Goal: Task Accomplishment & Management: Use online tool/utility

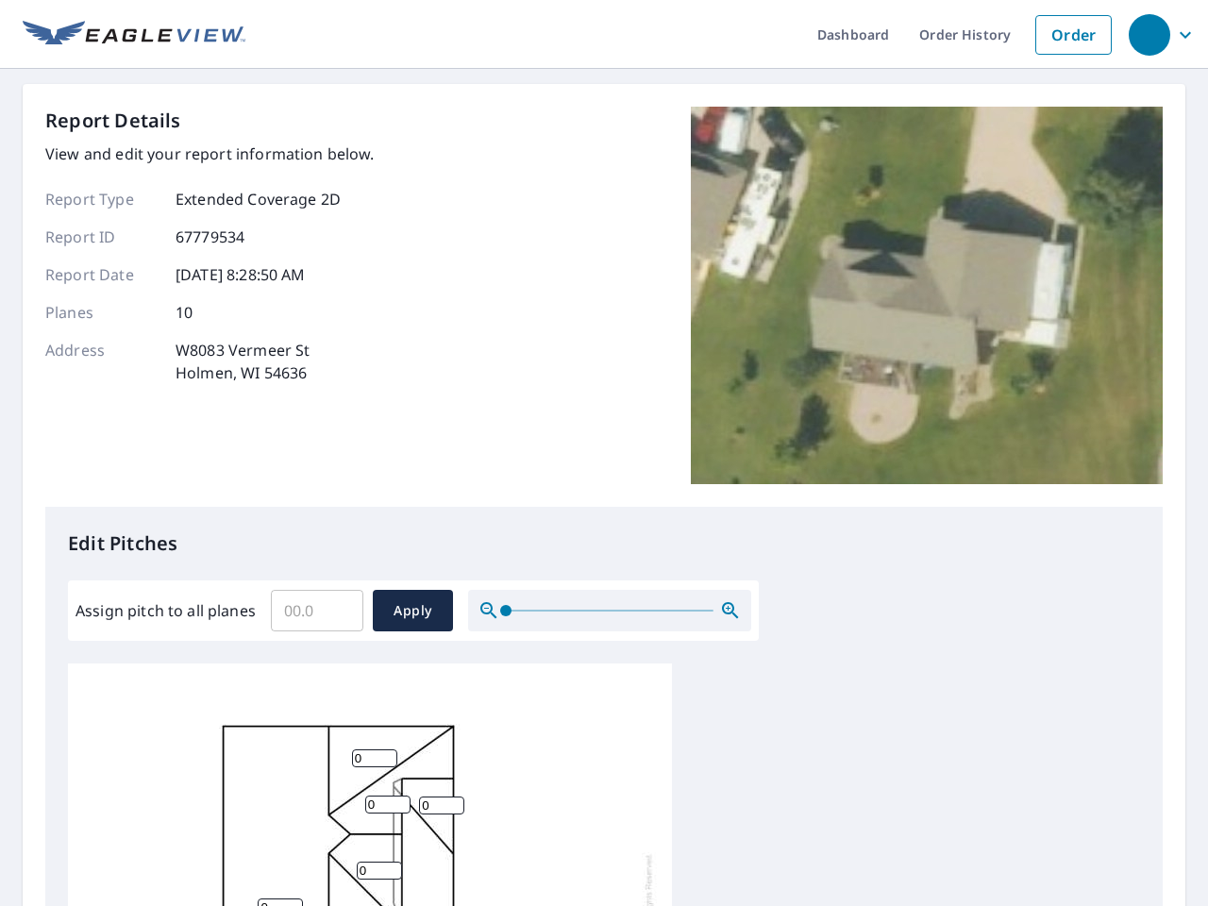
click at [604, 453] on div "Report Details View and edit your report information below. Report Type Extende…" at bounding box center [603, 307] width 1117 height 400
click at [1149, 34] on div "button" at bounding box center [1150, 35] width 42 height 42
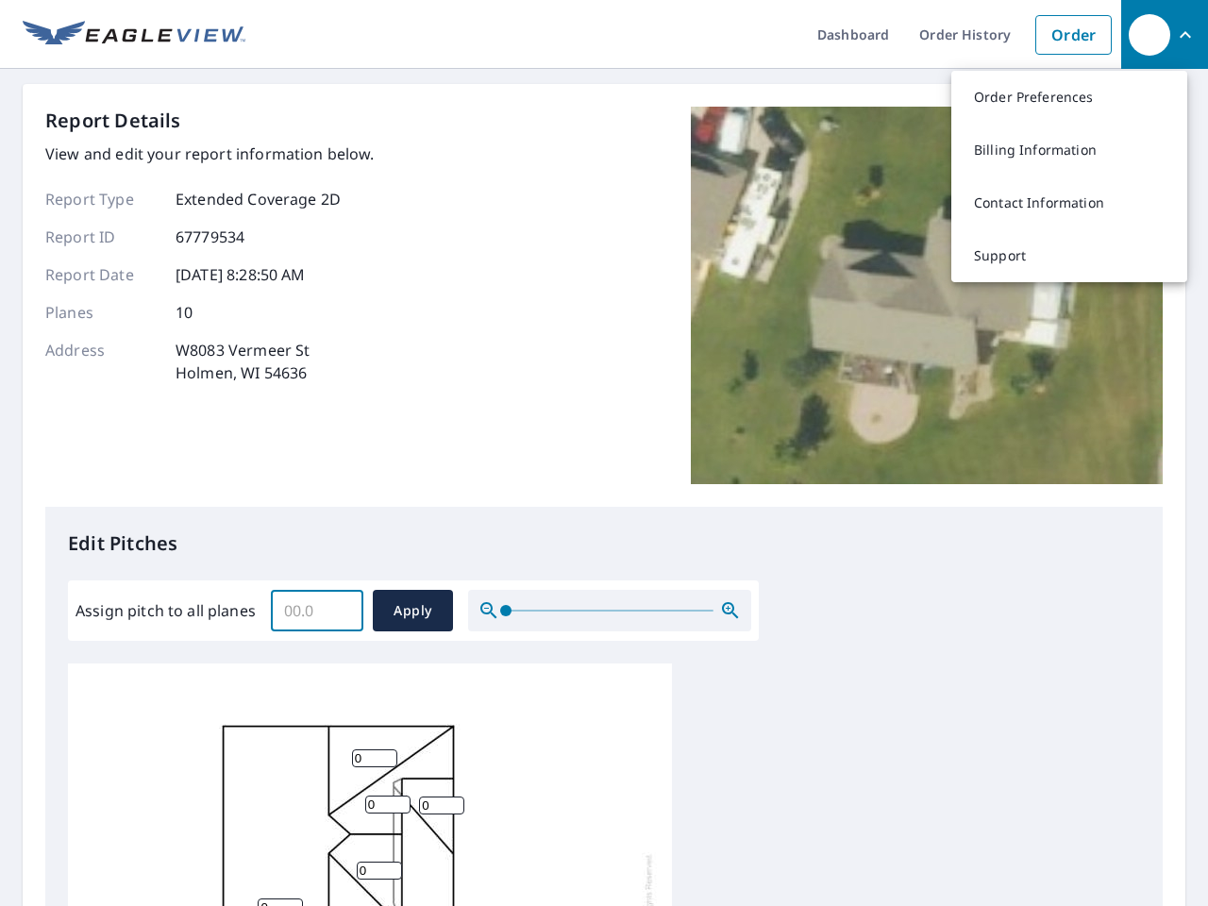
click at [317, 611] on input "Assign pitch to all planes" at bounding box center [317, 610] width 92 height 53
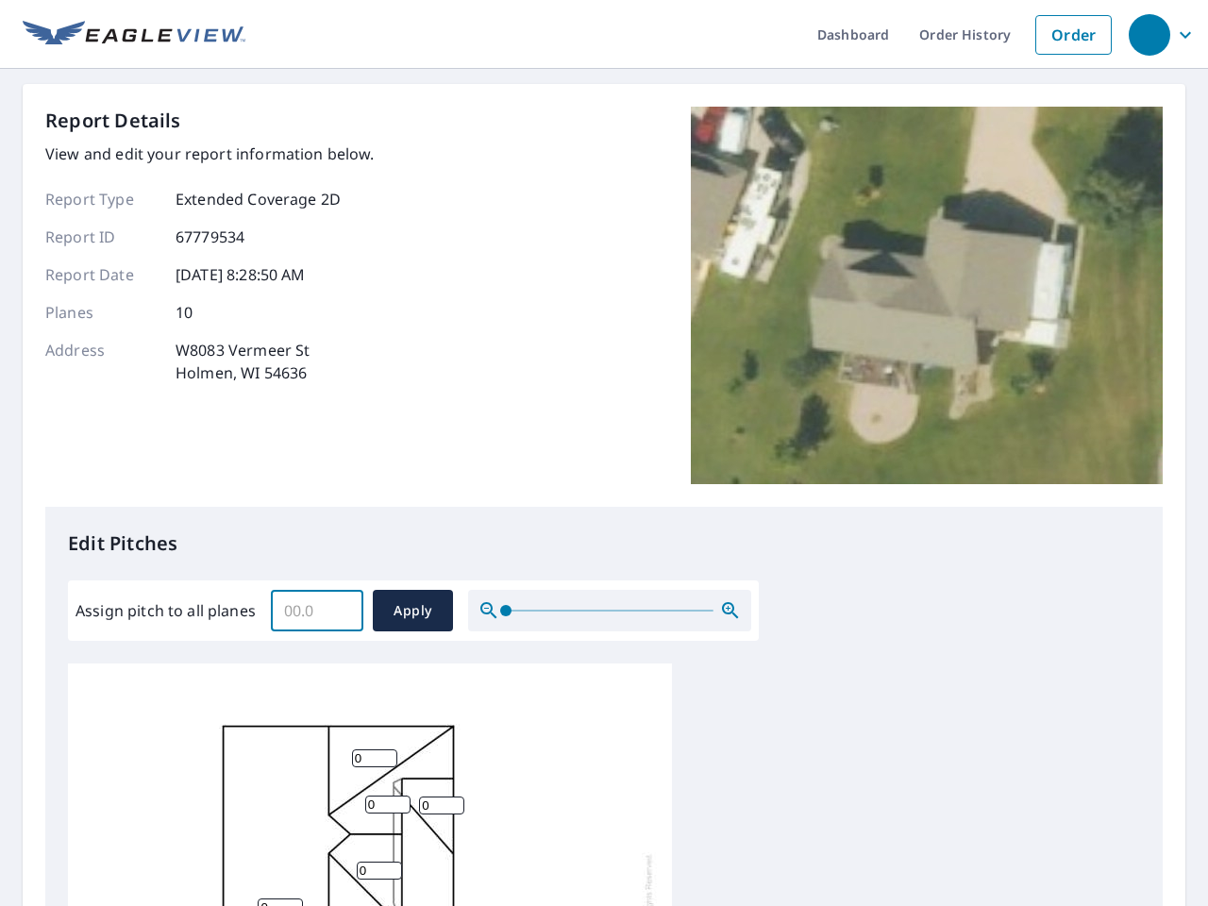
click at [412, 611] on span "Apply" at bounding box center [413, 611] width 50 height 24
click at [731, 611] on icon "button" at bounding box center [730, 610] width 23 height 23
